Goal: Task Accomplishment & Management: Use online tool/utility

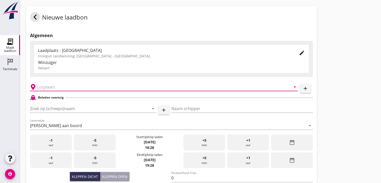
click at [48, 88] on input "text" at bounding box center [160, 87] width 247 height 8
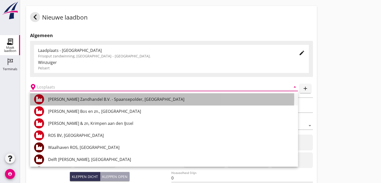
click at [65, 101] on div "[PERSON_NAME] Zandhandel B.V. - Spaansepolder, [GEOGRAPHIC_DATA]" at bounding box center [171, 99] width 246 height 6
type input "[PERSON_NAME] Zandhandel B.V. - Spaansepolder, [GEOGRAPHIC_DATA]"
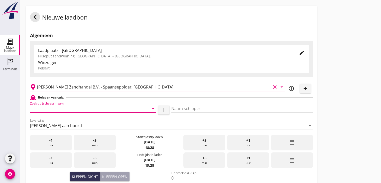
click at [53, 106] on input "Zoek op (scheeps)naam" at bounding box center [86, 109] width 112 height 8
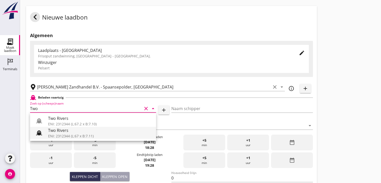
click at [60, 132] on div "Two Rivers" at bounding box center [100, 130] width 104 height 6
type input "Two Rivers"
type input "[PERSON_NAME]"
type input "539"
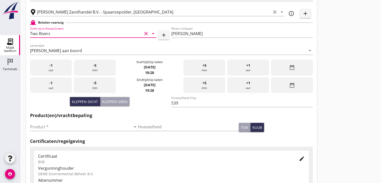
scroll to position [75, 0]
type input "Two Rivers"
click at [40, 126] on input "Product *" at bounding box center [80, 127] width 101 height 8
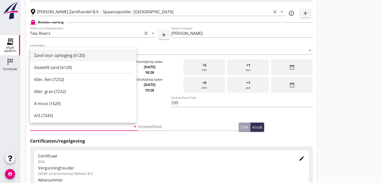
click at [61, 55] on div "Zand voor ophoging (6120)" at bounding box center [83, 55] width 98 height 6
type input "Zand voor ophoging (6120)"
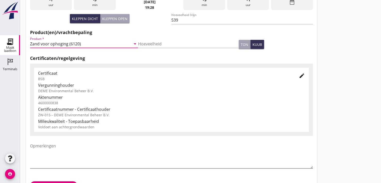
scroll to position [176, 0]
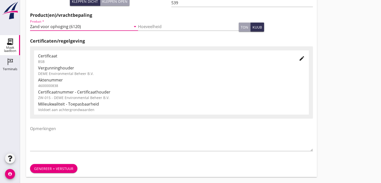
click at [57, 167] on div "Genereer + verstuur" at bounding box center [53, 168] width 39 height 5
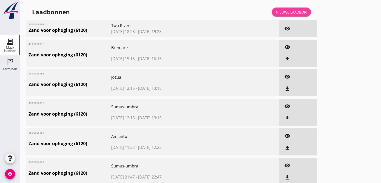
click at [290, 12] on div "Nieuwe laadbon" at bounding box center [291, 12] width 31 height 5
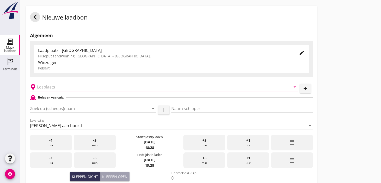
click at [44, 90] on input "text" at bounding box center [160, 87] width 247 height 8
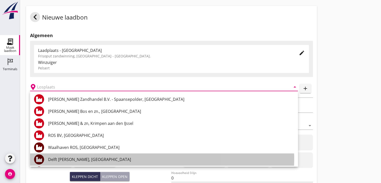
click at [62, 161] on div "Delft [PERSON_NAME], [GEOGRAPHIC_DATA]" at bounding box center [171, 160] width 246 height 6
type input "Delft [PERSON_NAME], [GEOGRAPHIC_DATA]"
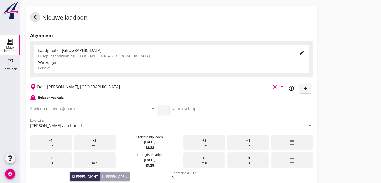
click at [44, 109] on input "Zoek op (scheeps)naam" at bounding box center [86, 109] width 112 height 8
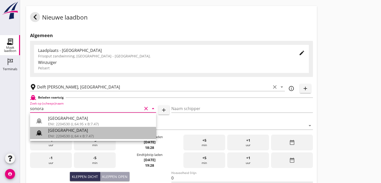
click at [52, 132] on div "[GEOGRAPHIC_DATA]" at bounding box center [100, 130] width 104 height 6
type input "[GEOGRAPHIC_DATA]"
type input "Ko Hoeve"
type input "467"
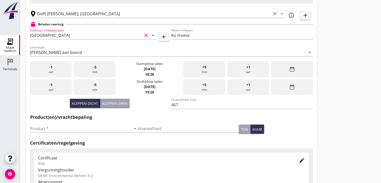
scroll to position [100, 0]
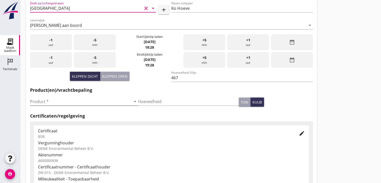
type input "[GEOGRAPHIC_DATA]"
click at [37, 98] on input "Product *" at bounding box center [80, 102] width 101 height 8
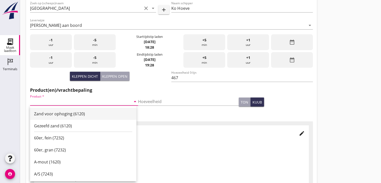
click at [51, 115] on div "Zand voor ophoging (6120)" at bounding box center [83, 114] width 98 height 6
type input "Zand voor ophoging (6120)"
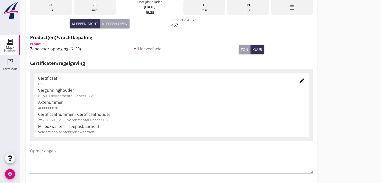
scroll to position [176, 0]
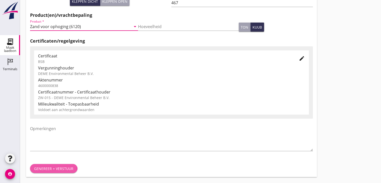
drag, startPoint x: 54, startPoint y: 169, endPoint x: 52, endPoint y: 168, distance: 2.6
click at [54, 169] on div "Genereer + verstuur" at bounding box center [53, 168] width 39 height 5
